Goal: Find specific page/section: Find specific page/section

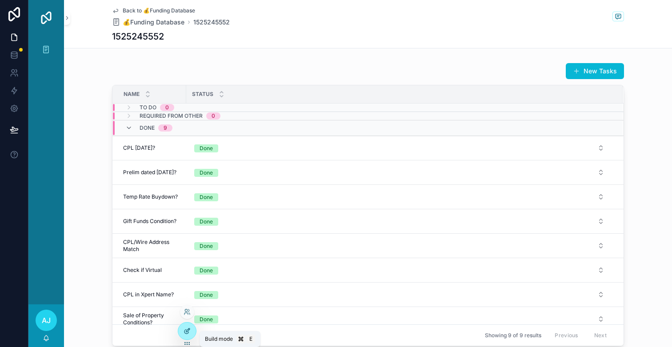
click at [182, 332] on div at bounding box center [187, 331] width 18 height 17
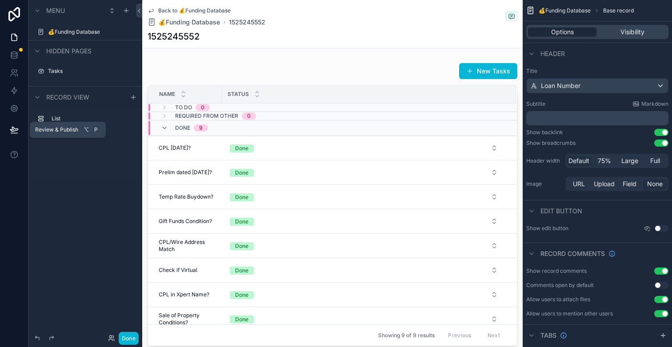
click at [15, 125] on button at bounding box center [14, 129] width 20 height 25
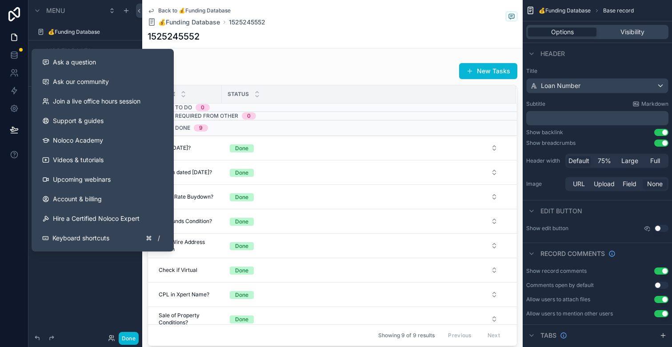
click at [19, 260] on div at bounding box center [14, 173] width 28 height 347
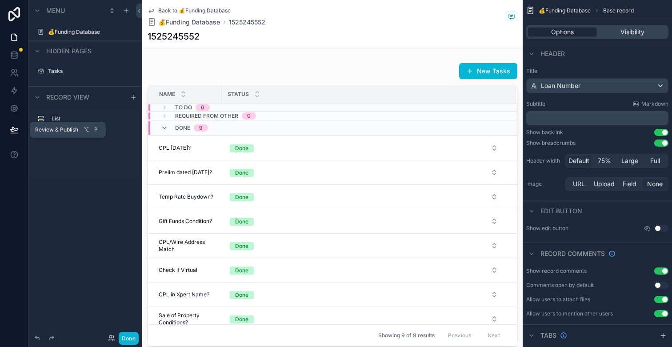
click at [20, 134] on button at bounding box center [14, 129] width 20 height 25
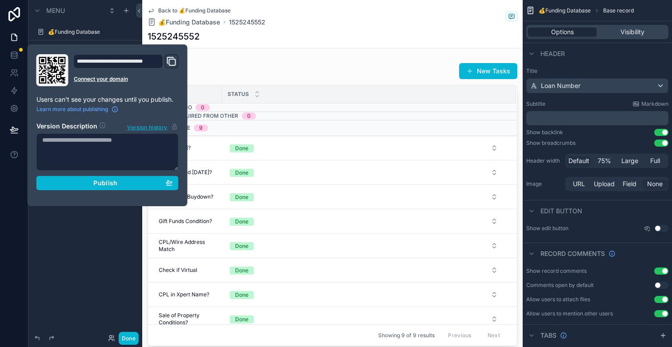
click at [172, 64] on icon "Domain and Custom Link" at bounding box center [171, 61] width 11 height 11
